Goal: Navigation & Orientation: Find specific page/section

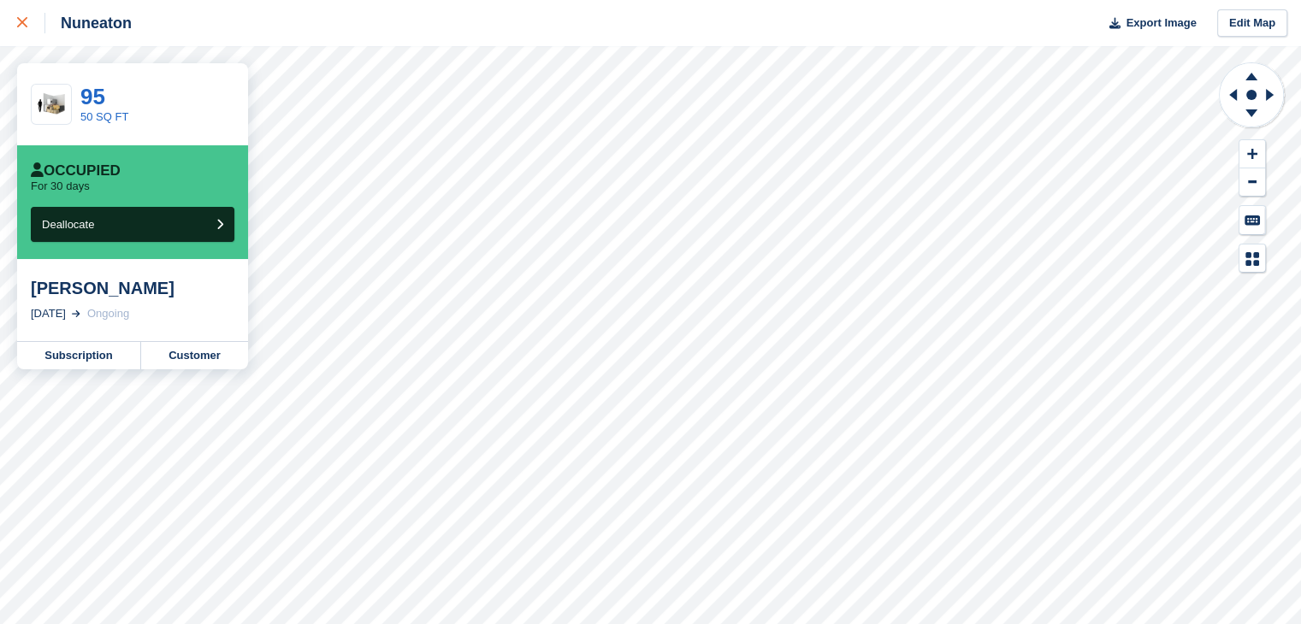
click at [24, 23] on icon at bounding box center [22, 22] width 10 height 10
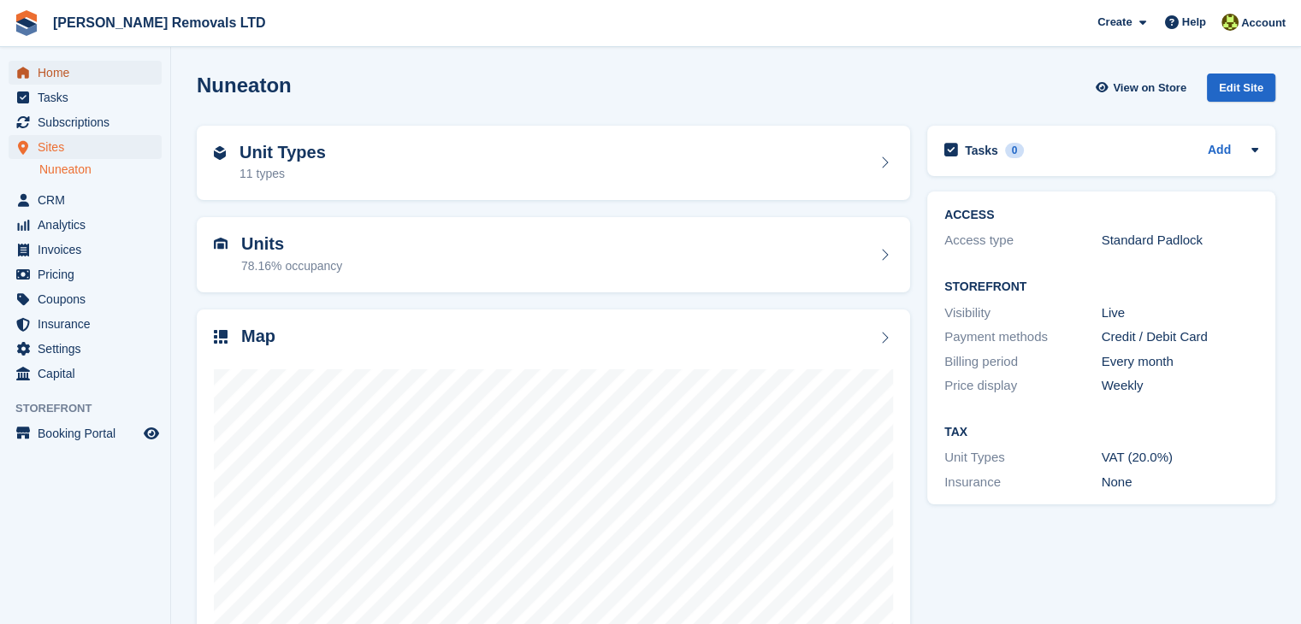
click at [92, 73] on span "Home" at bounding box center [89, 73] width 103 height 24
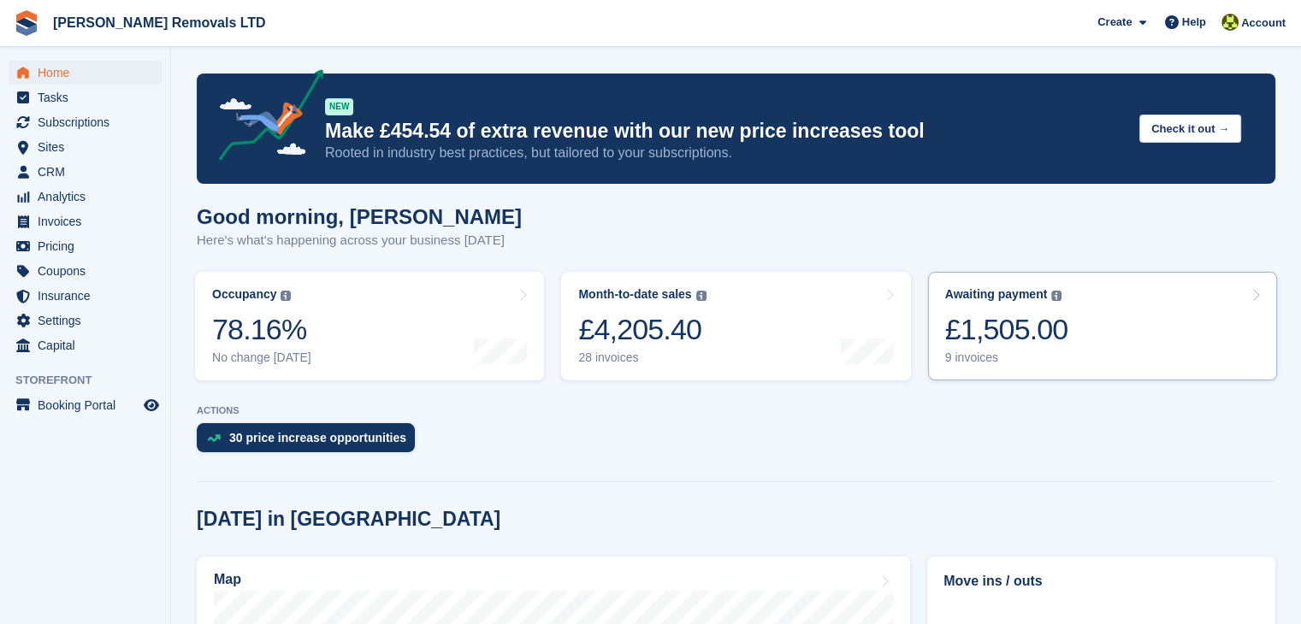
click at [965, 360] on div "9 invoices" at bounding box center [1006, 358] width 123 height 15
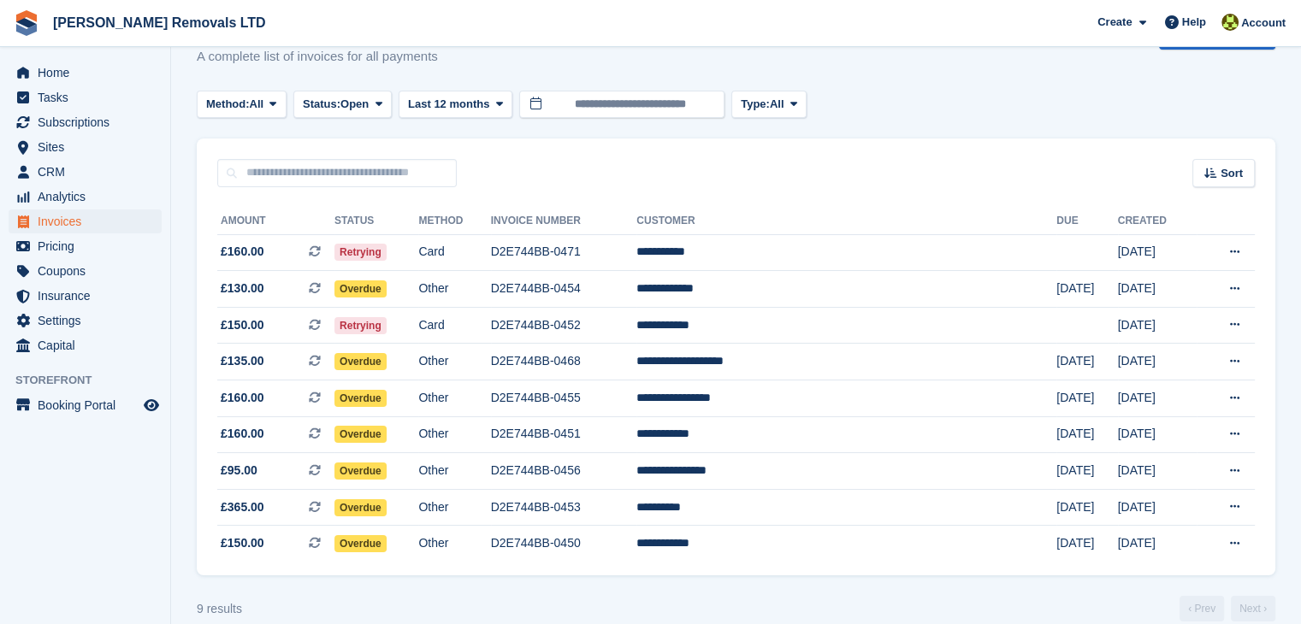
scroll to position [77, 0]
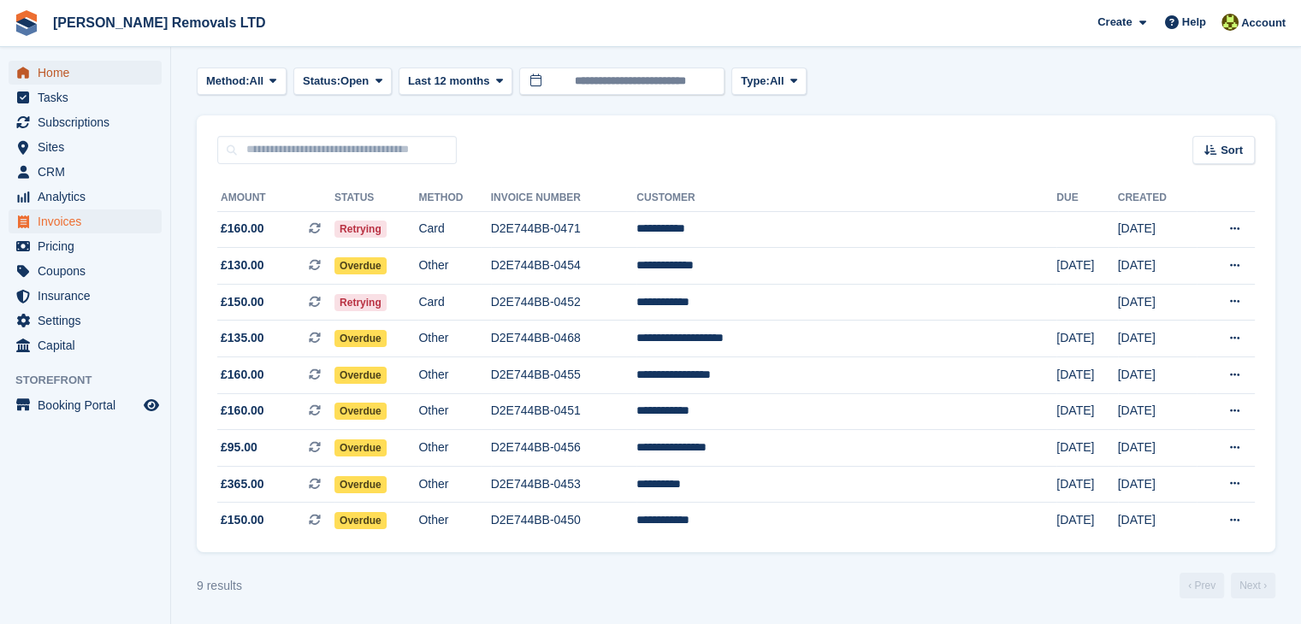
click at [65, 73] on span "Home" at bounding box center [89, 73] width 103 height 24
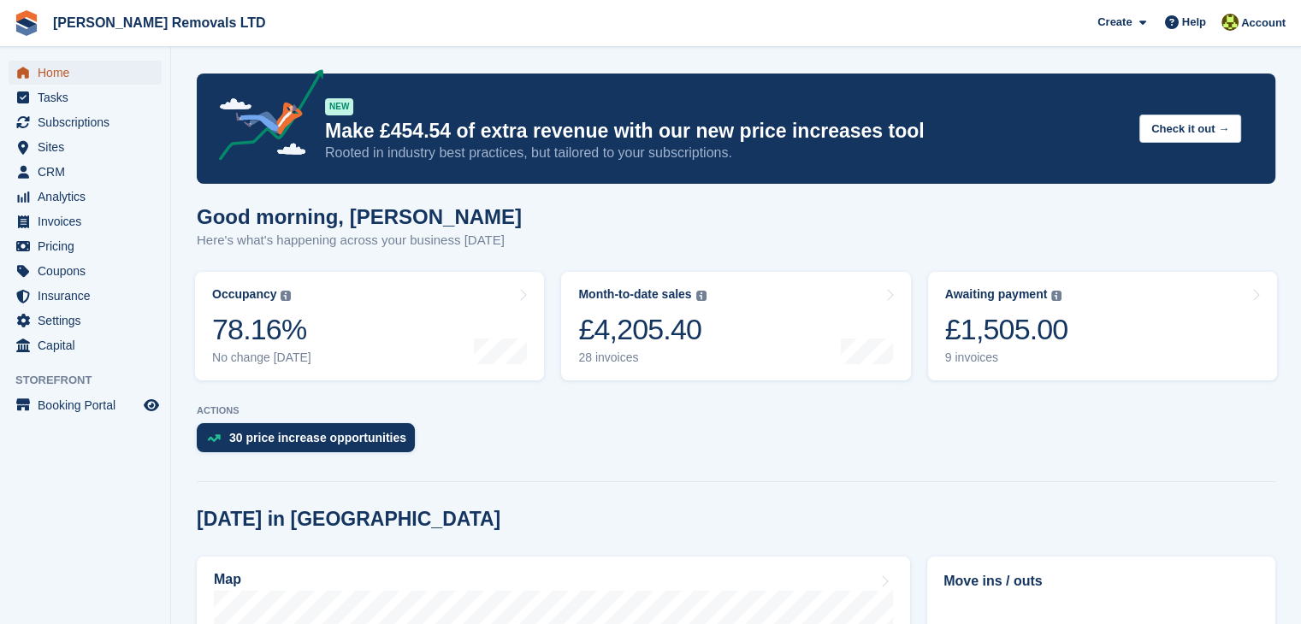
click at [121, 72] on span "Home" at bounding box center [89, 73] width 103 height 24
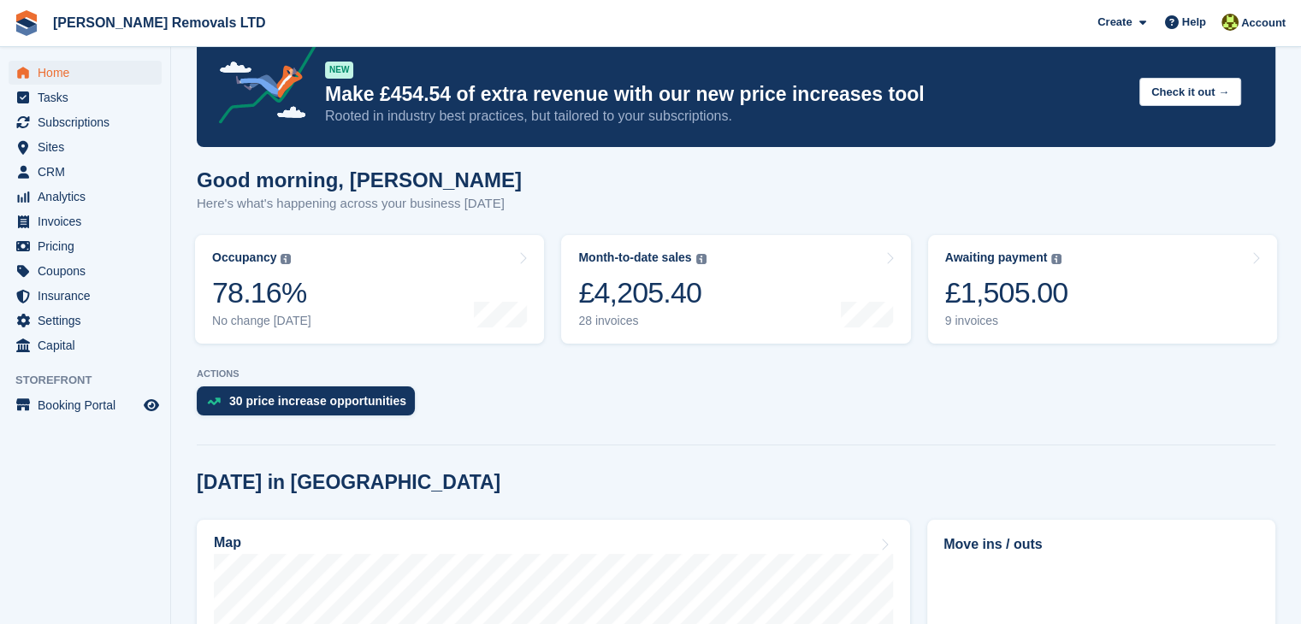
scroll to position [3, 0]
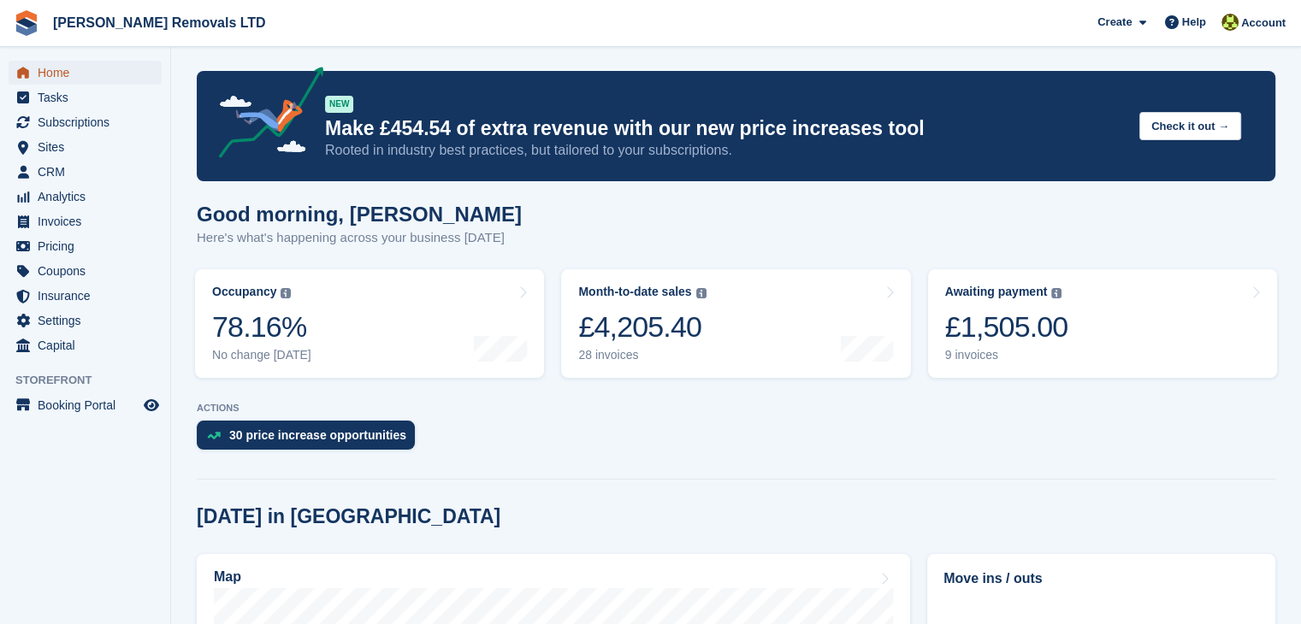
click at [68, 76] on span "Home" at bounding box center [89, 73] width 103 height 24
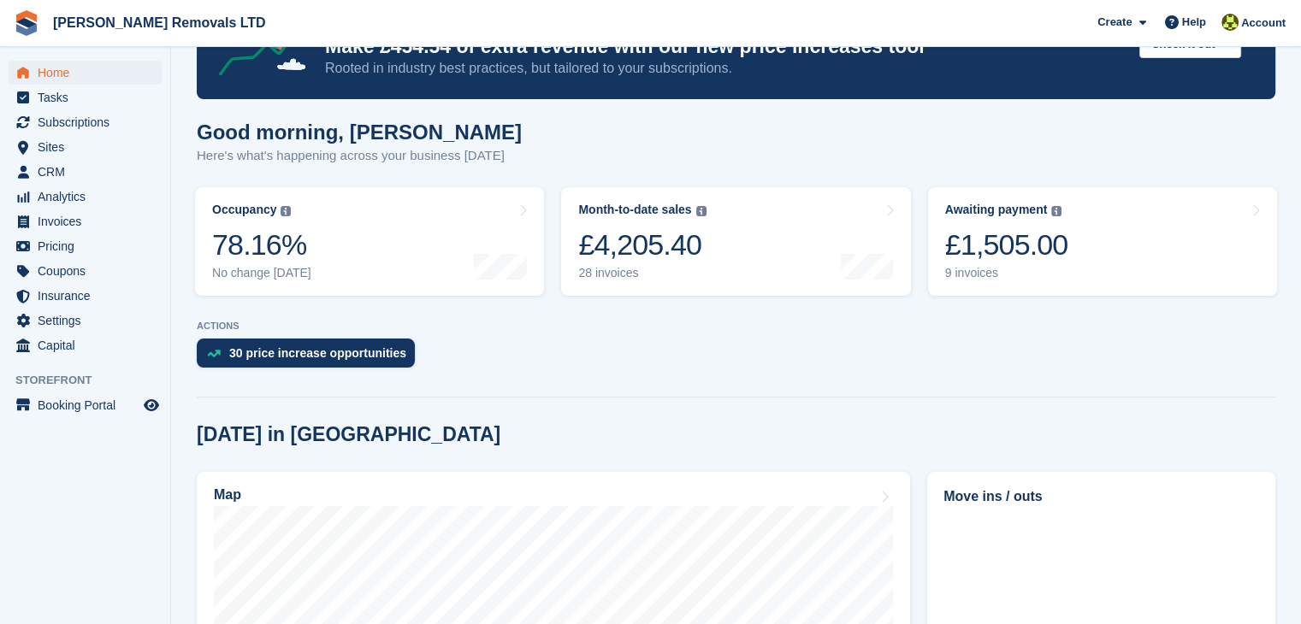
scroll to position [171, 0]
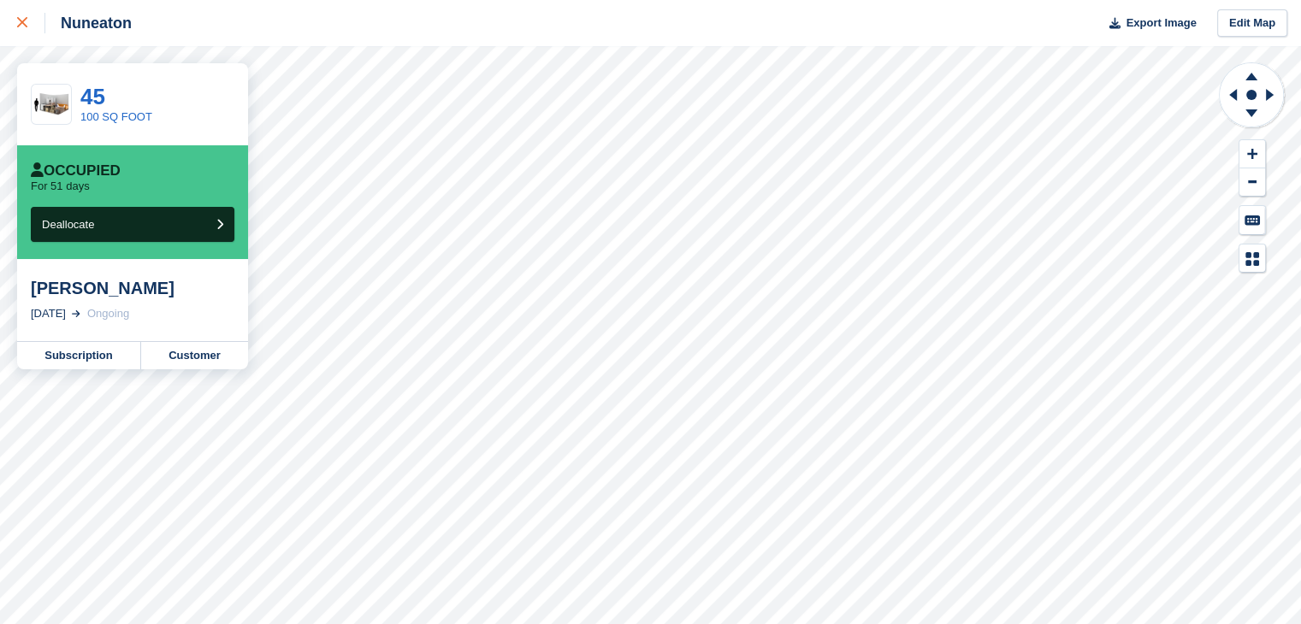
click at [24, 19] on icon at bounding box center [22, 22] width 10 height 10
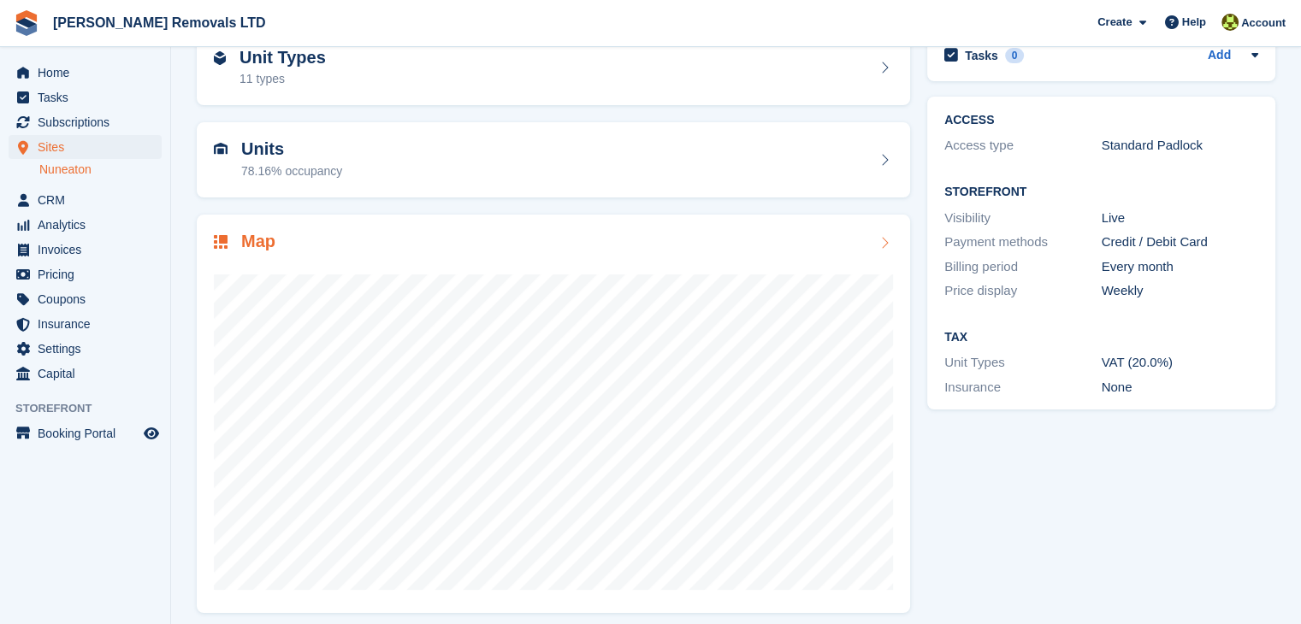
scroll to position [105, 0]
